Goal: Task Accomplishment & Management: Manage account settings

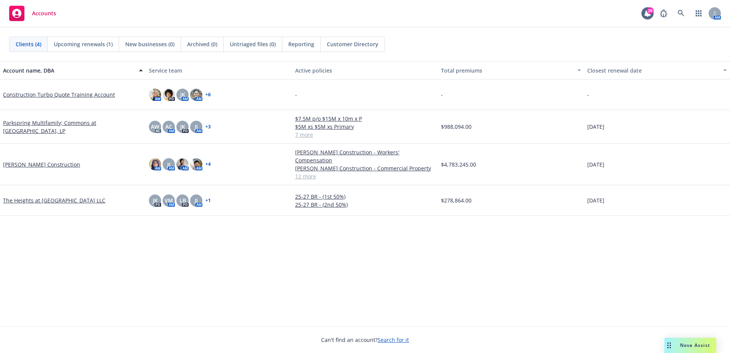
click at [313, 42] on div "Reporting" at bounding box center [301, 44] width 39 height 15
click at [679, 14] on icon at bounding box center [680, 13] width 6 height 6
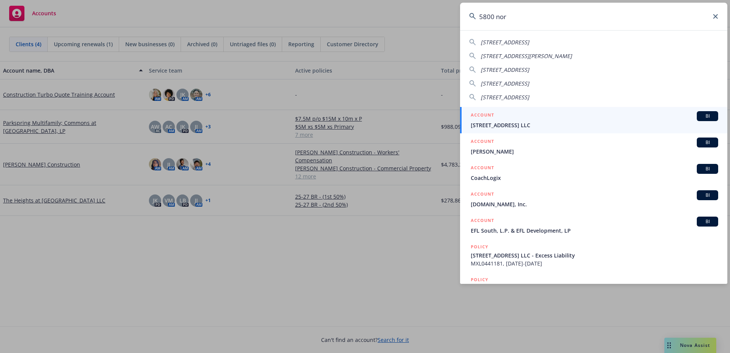
type input "5800 nor"
click at [558, 121] on span "[STREET_ADDRESS] LLC" at bounding box center [594, 125] width 247 height 8
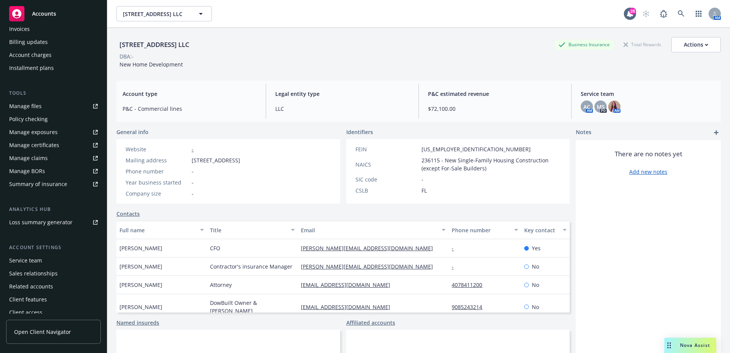
scroll to position [158, 0]
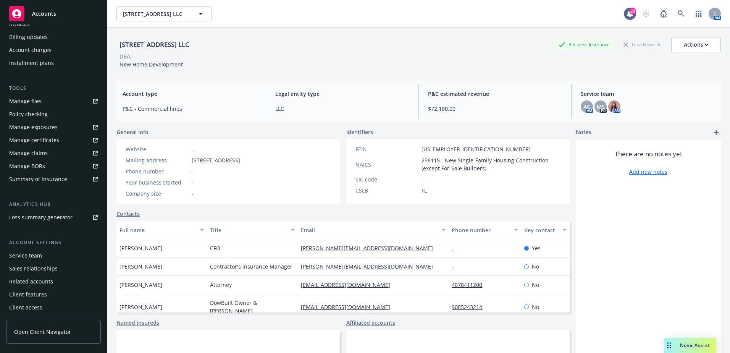
click at [41, 251] on div "Service team" at bounding box center [53, 255] width 89 height 12
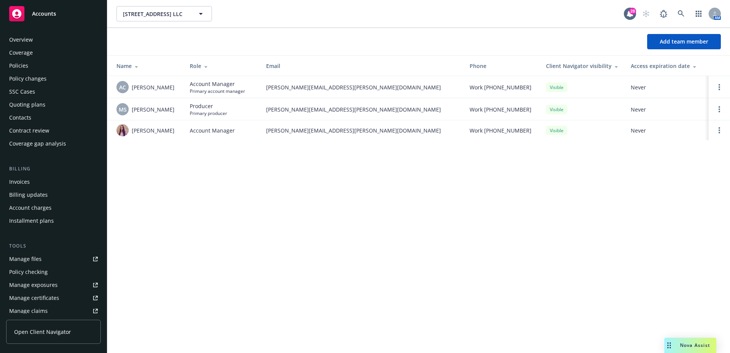
click at [58, 67] on div "Policies" at bounding box center [53, 66] width 89 height 12
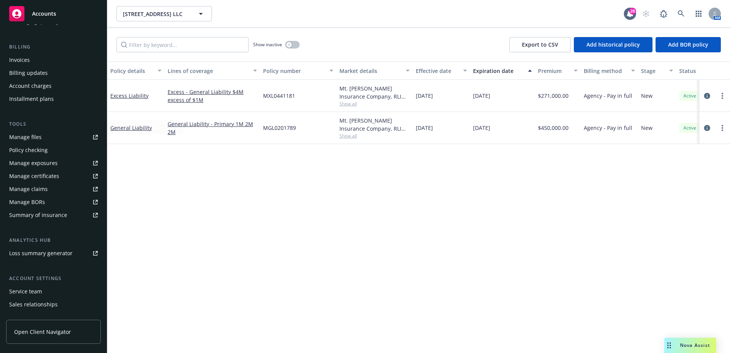
scroll to position [158, 0]
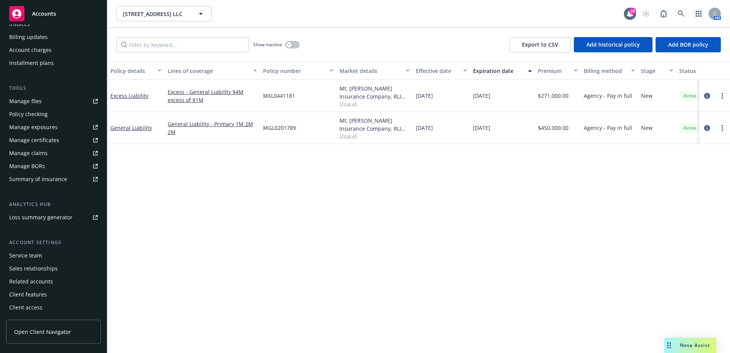
click at [39, 255] on div "Service team" at bounding box center [25, 255] width 33 height 12
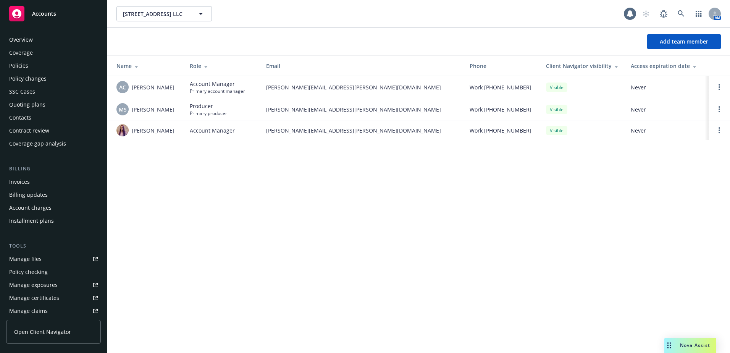
scroll to position [158, 0]
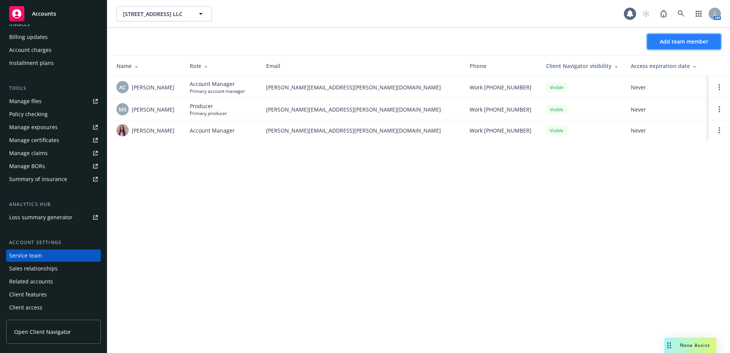
click at [670, 44] on span "Add team member" at bounding box center [684, 41] width 48 height 7
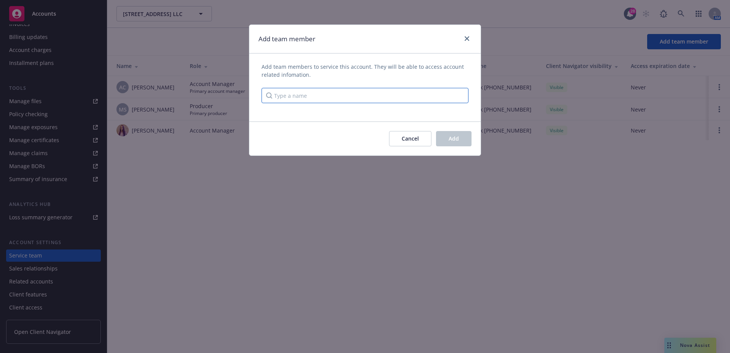
click at [343, 91] on input "Type a name" at bounding box center [364, 95] width 207 height 15
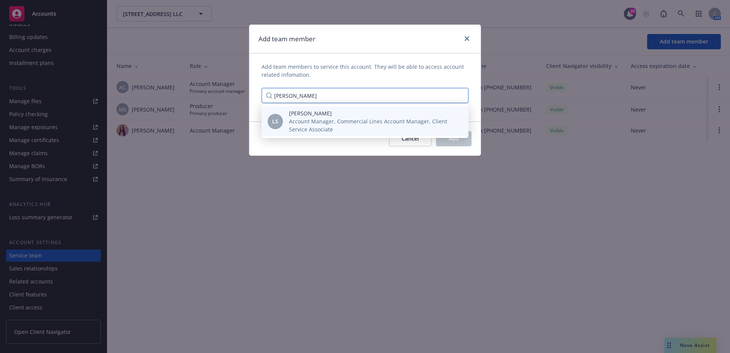
type input "[PERSON_NAME]"
click at [336, 130] on span "Account Manager, Commercial Lines Account Manager, Client Service Associate" at bounding box center [372, 125] width 167 height 16
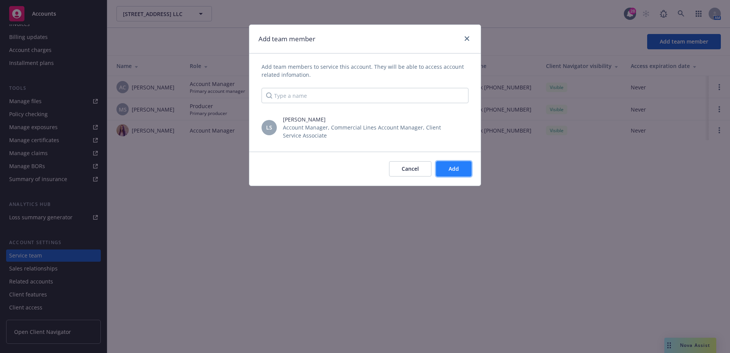
click at [456, 169] on span "Add" at bounding box center [453, 168] width 10 height 7
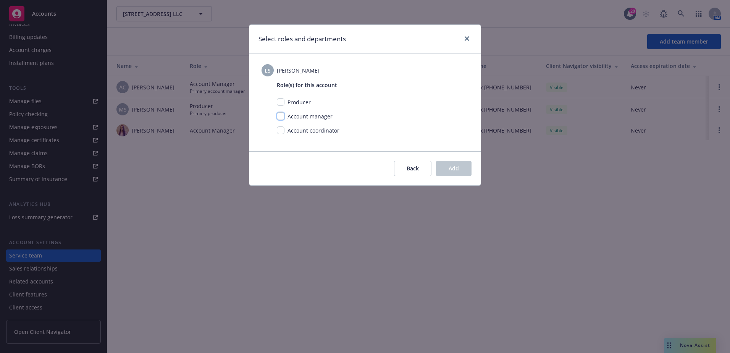
click at [280, 119] on input "checkbox" at bounding box center [281, 116] width 8 height 8
checkbox input "true"
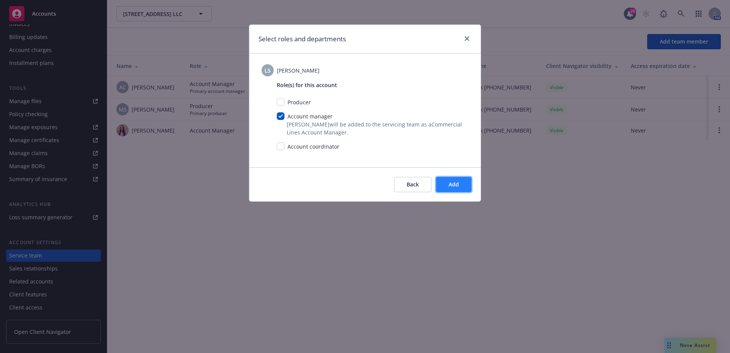
click at [456, 185] on span "Add" at bounding box center [453, 184] width 10 height 7
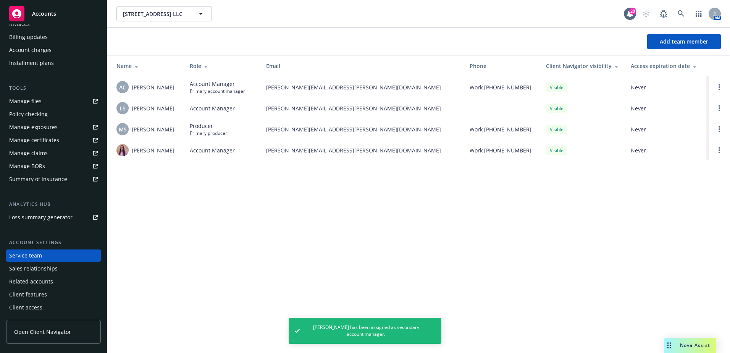
click at [307, 105] on span "[PERSON_NAME][EMAIL_ADDRESS][PERSON_NAME][DOMAIN_NAME]" at bounding box center [361, 108] width 191 height 8
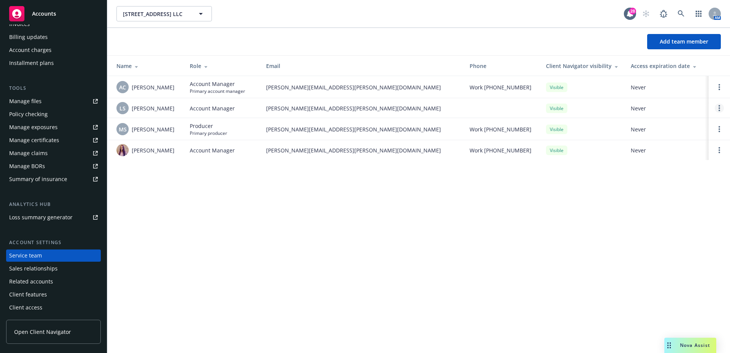
click at [717, 110] on link "Open options" at bounding box center [719, 107] width 9 height 9
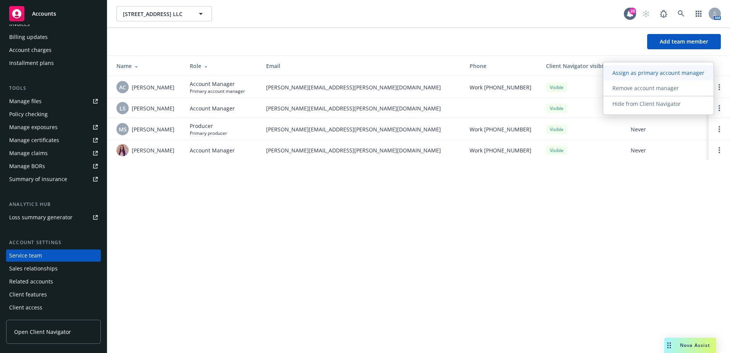
click at [679, 71] on span "Assign as primary account manager" at bounding box center [658, 72] width 110 height 7
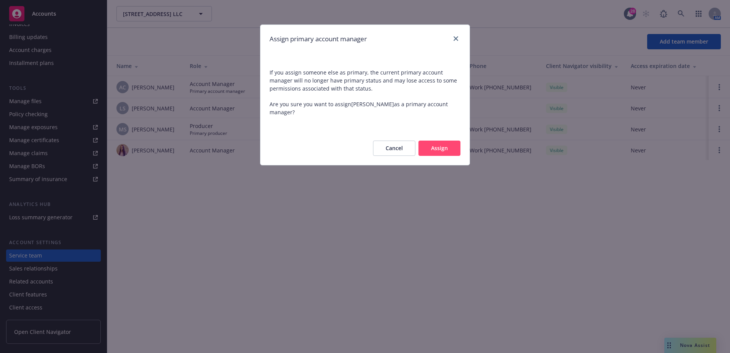
click at [451, 150] on button "Assign" at bounding box center [439, 147] width 42 height 15
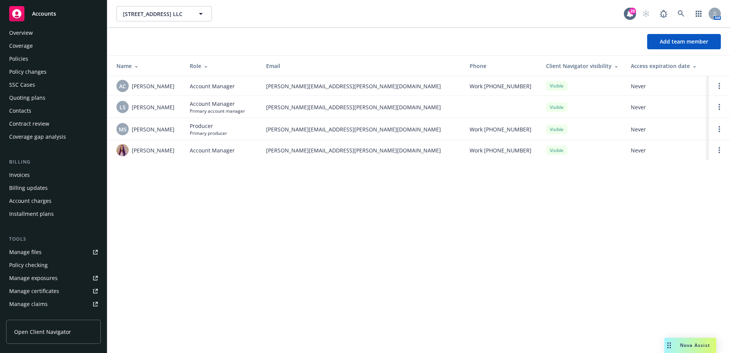
scroll to position [0, 0]
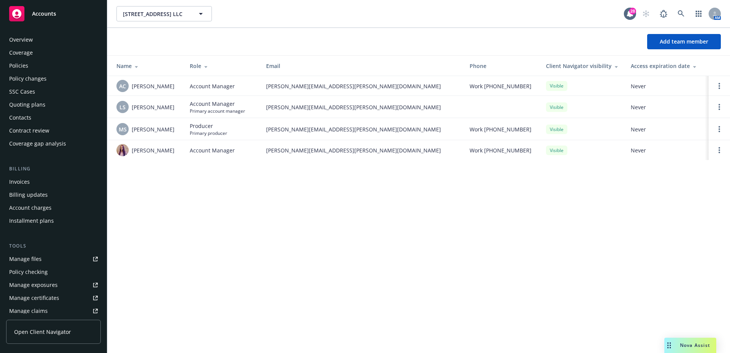
click at [39, 66] on div "Policies" at bounding box center [53, 66] width 89 height 12
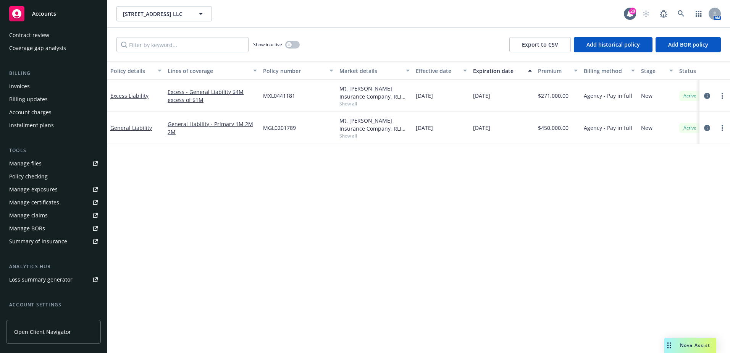
scroll to position [158, 0]
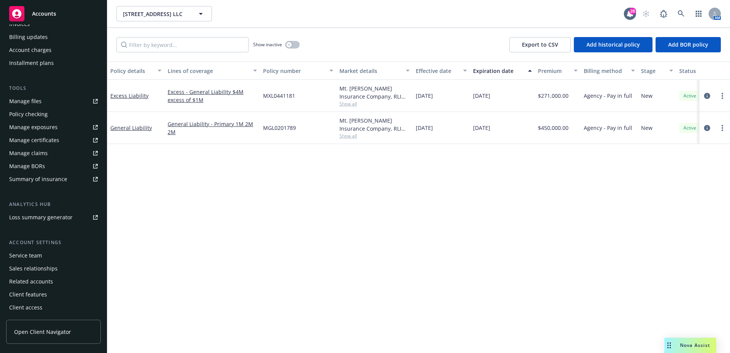
click at [39, 256] on div "Service team" at bounding box center [25, 255] width 33 height 12
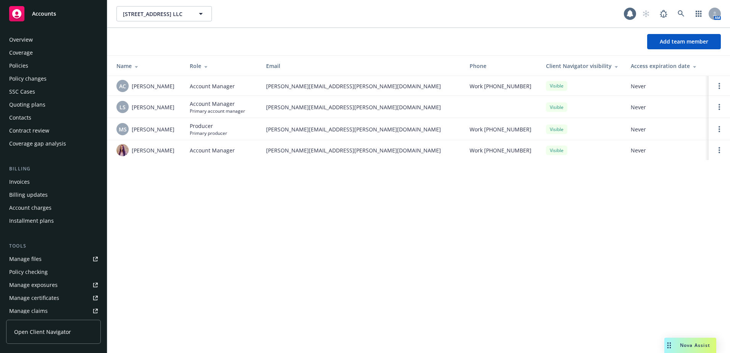
scroll to position [158, 0]
